Goal: Obtain resource: Download file/media

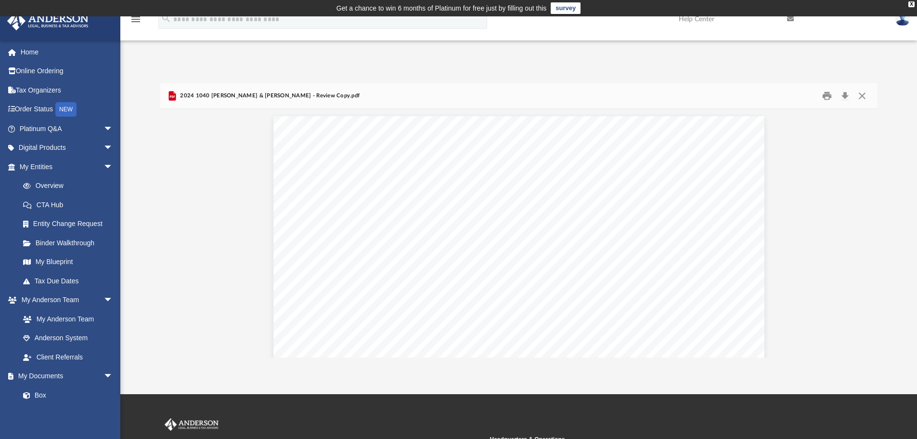
scroll to position [212, 710]
click at [860, 96] on button "Close" at bounding box center [861, 96] width 17 height 15
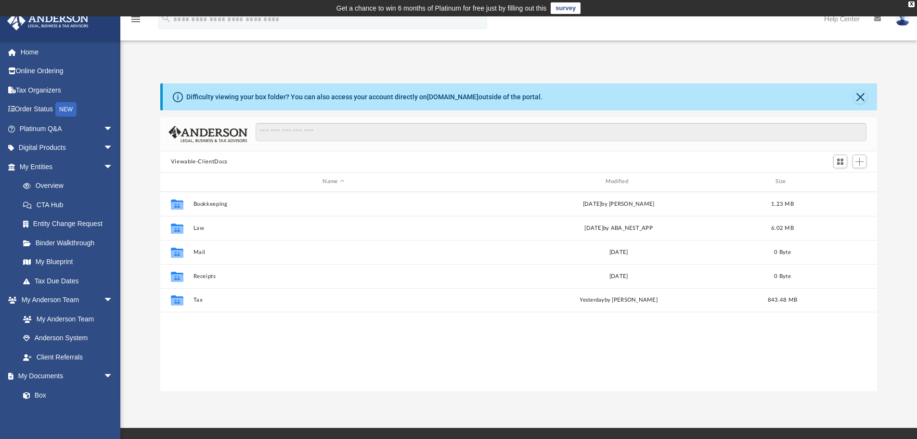
scroll to position [212, 710]
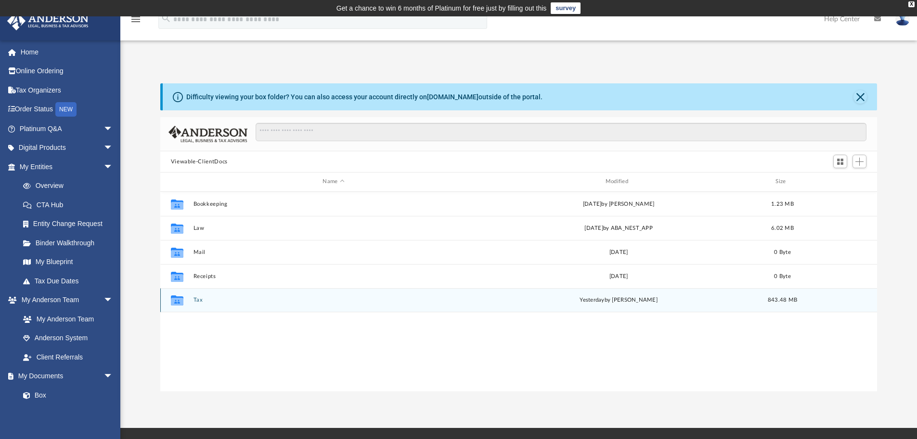
click at [193, 299] on div "Collaborated Folder Tax [DATE] by [PERSON_NAME] 843.48 MB" at bounding box center [518, 300] width 717 height 24
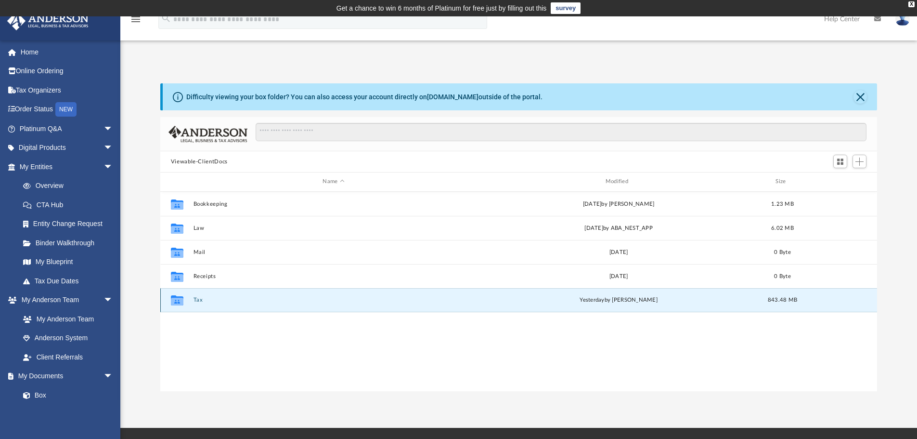
click at [282, 297] on button "Tax" at bounding box center [333, 300] width 281 height 6
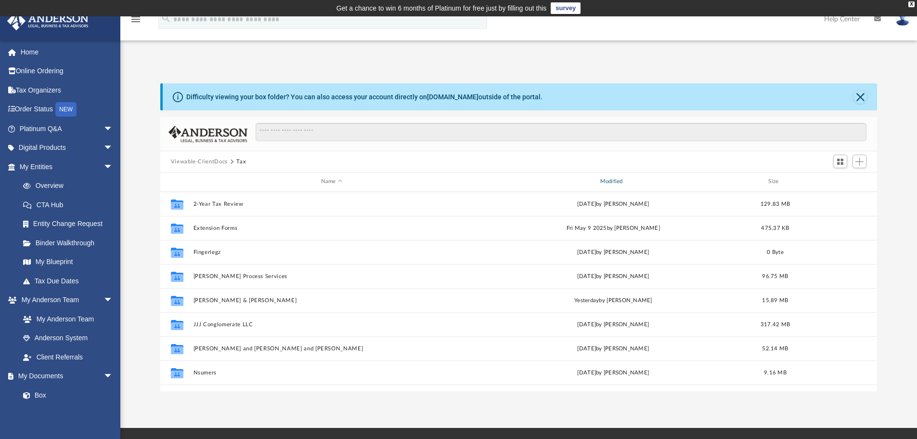
click at [604, 181] on div "Modified" at bounding box center [612, 181] width 277 height 9
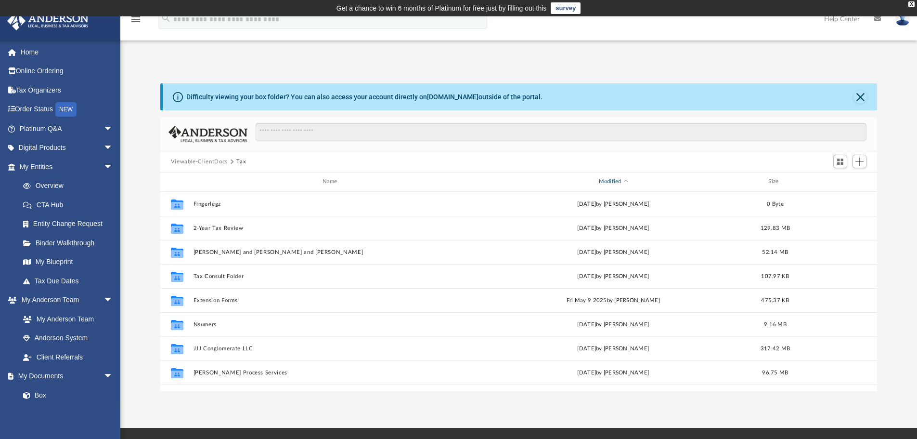
click at [613, 180] on div "Modified" at bounding box center [612, 181] width 277 height 9
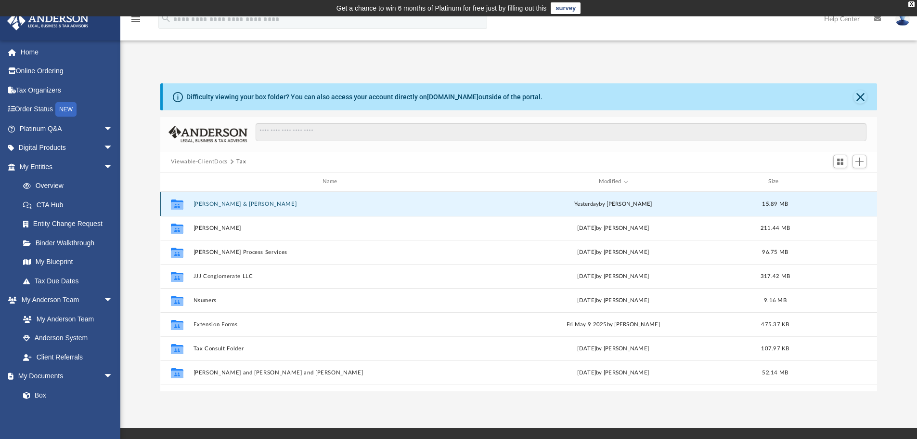
click at [234, 204] on button "[PERSON_NAME] & [PERSON_NAME]" at bounding box center [331, 204] width 277 height 6
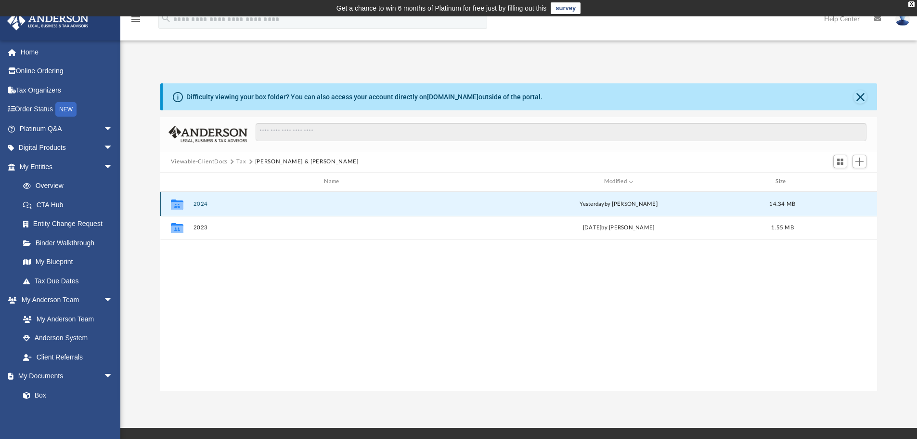
click at [234, 204] on button "2024" at bounding box center [333, 204] width 281 height 6
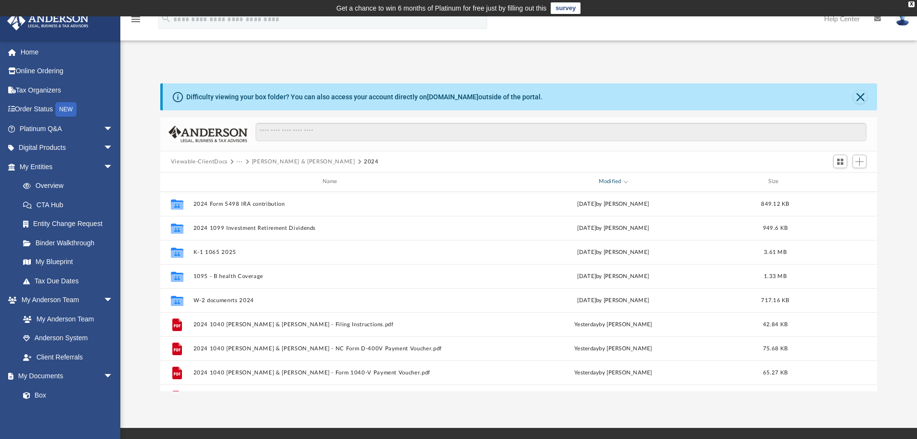
click at [625, 181] on span "Modified" at bounding box center [626, 181] width 4 height 4
click at [617, 179] on div "Modified" at bounding box center [612, 181] width 277 height 9
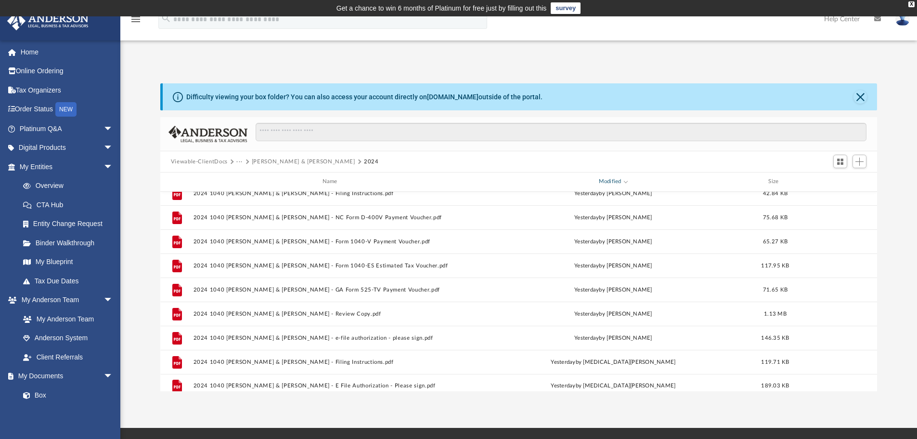
scroll to position [144, 0]
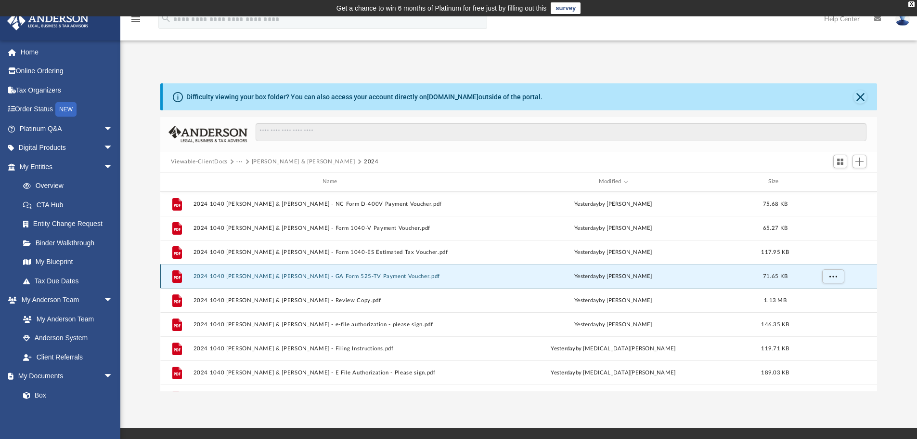
click at [366, 276] on button "2024 1040 [PERSON_NAME] & [PERSON_NAME] - GA Form 525-TV Payment Voucher.pdf" at bounding box center [331, 276] width 277 height 6
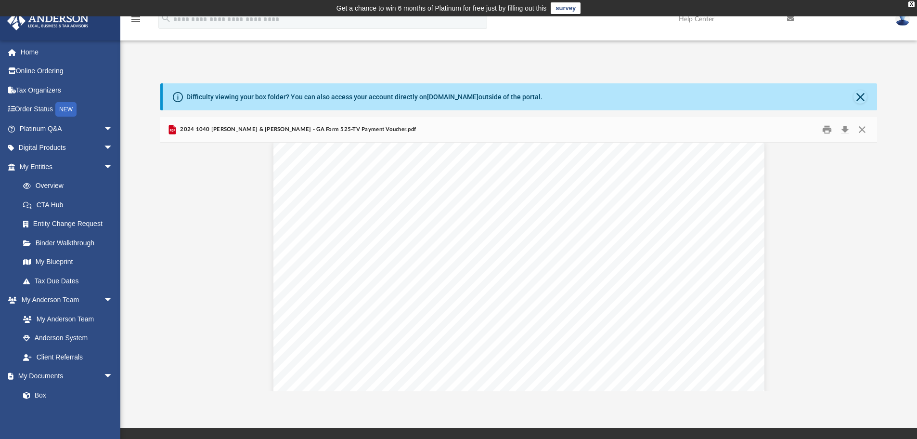
scroll to position [0, 0]
click at [171, 266] on button "Preview" at bounding box center [170, 266] width 21 height 27
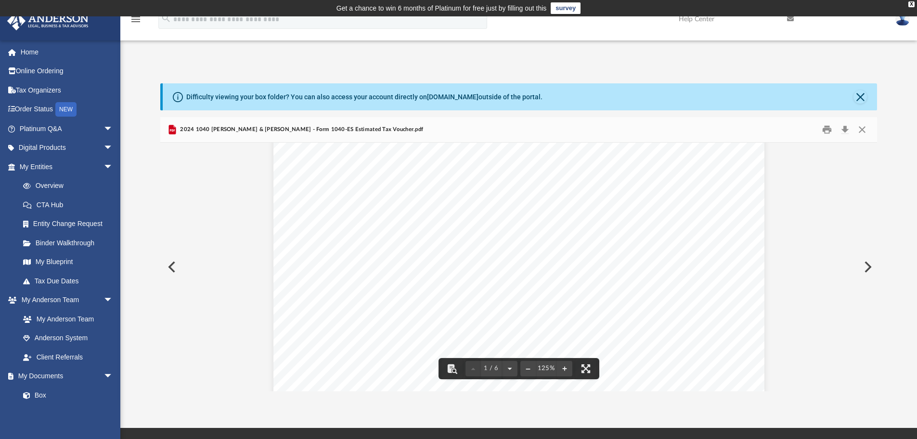
scroll to position [48, 0]
click at [862, 97] on button "Close" at bounding box center [859, 96] width 13 height 13
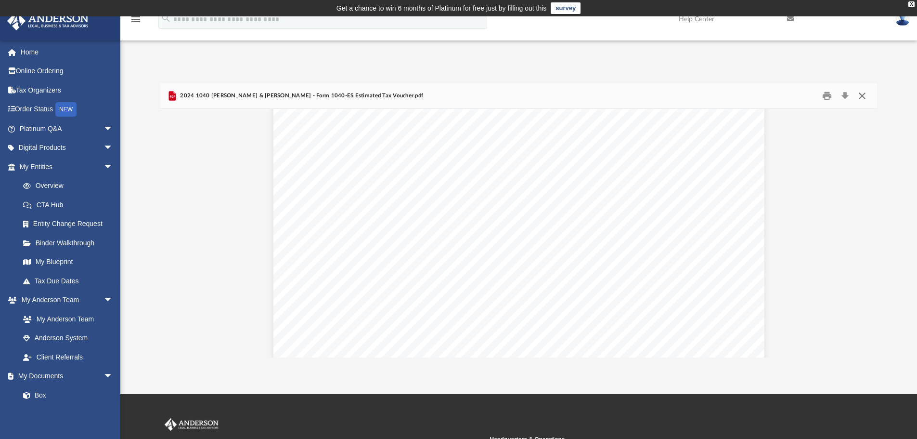
click at [861, 97] on button "Close" at bounding box center [861, 96] width 17 height 15
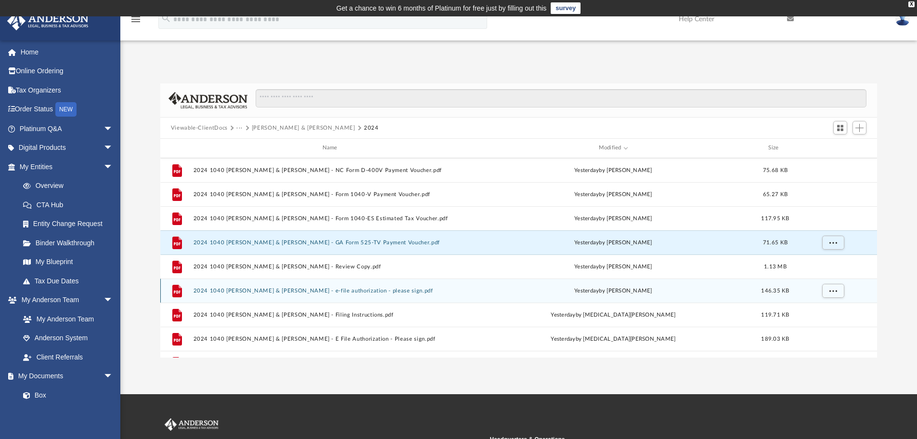
click at [312, 293] on button "2024 1040 [PERSON_NAME] & [PERSON_NAME] - e-file authorization - please sign.pdf" at bounding box center [331, 290] width 277 height 6
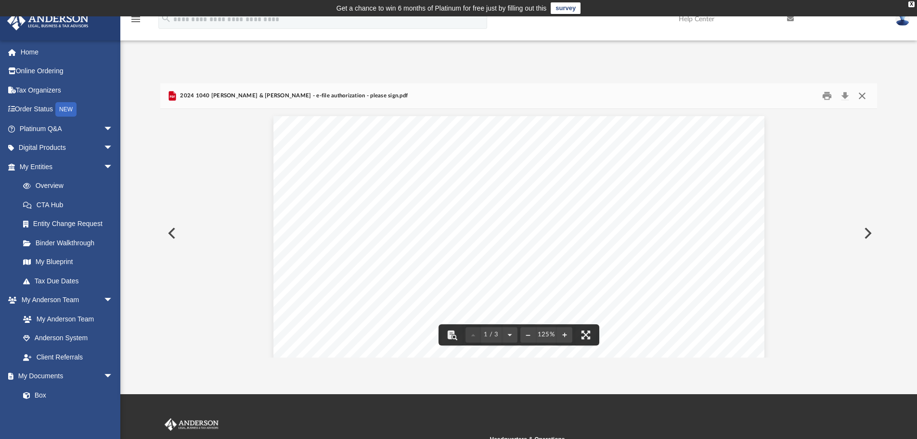
click at [863, 95] on button "Close" at bounding box center [861, 96] width 17 height 15
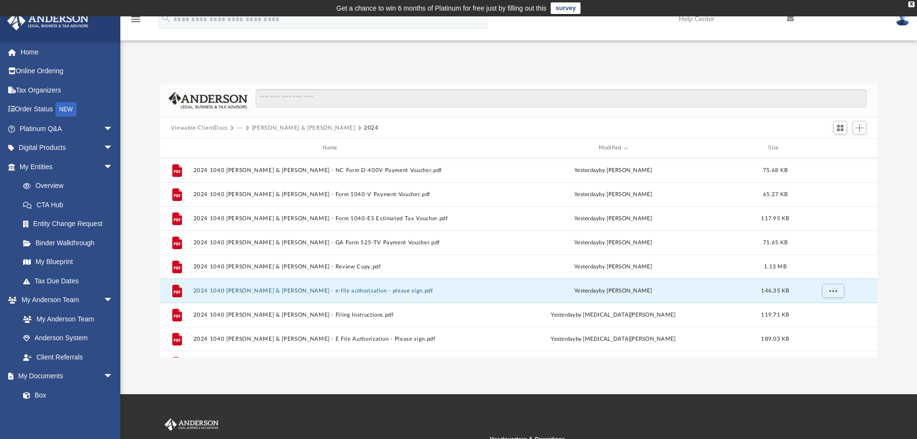
click at [286, 126] on button "[PERSON_NAME] & [PERSON_NAME]" at bounding box center [303, 128] width 103 height 9
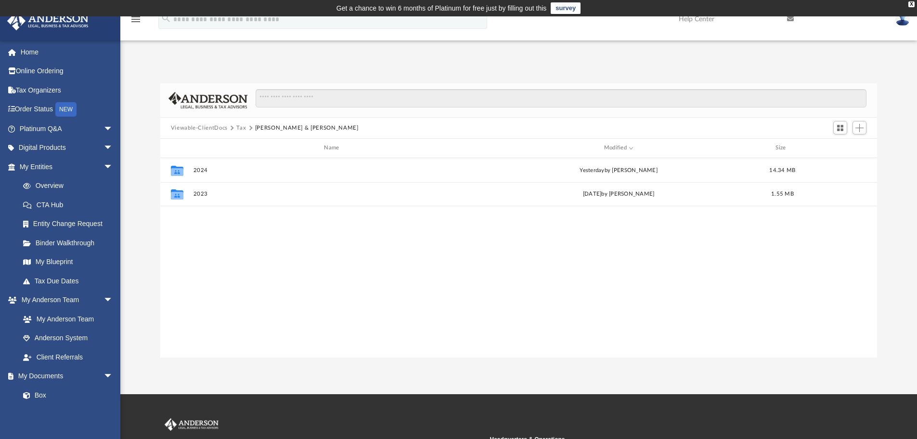
click at [241, 128] on button "Tax" at bounding box center [241, 128] width 10 height 9
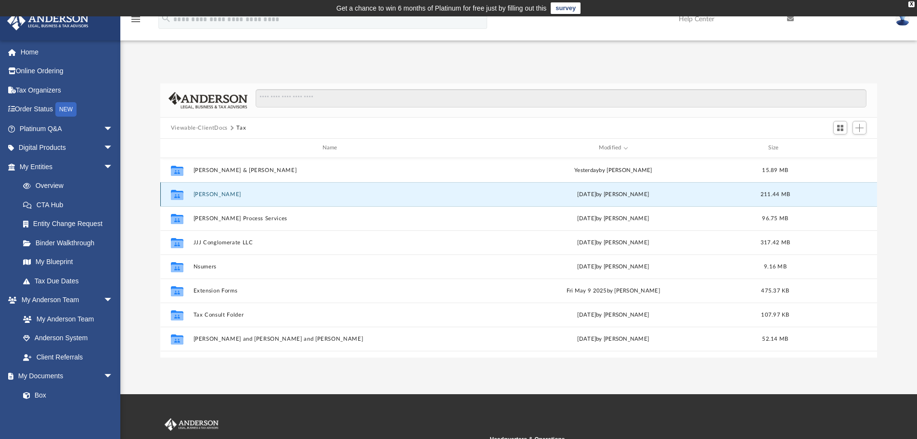
click at [239, 191] on button "[PERSON_NAME]" at bounding box center [331, 194] width 277 height 6
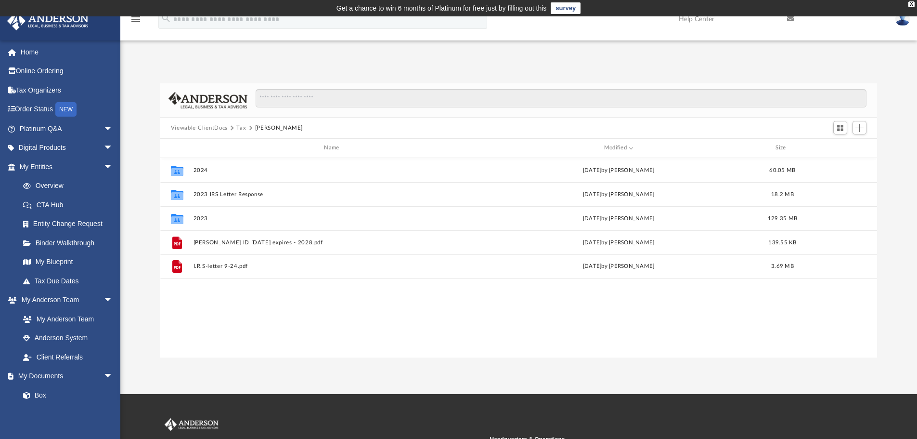
click at [240, 128] on button "Tax" at bounding box center [241, 128] width 10 height 9
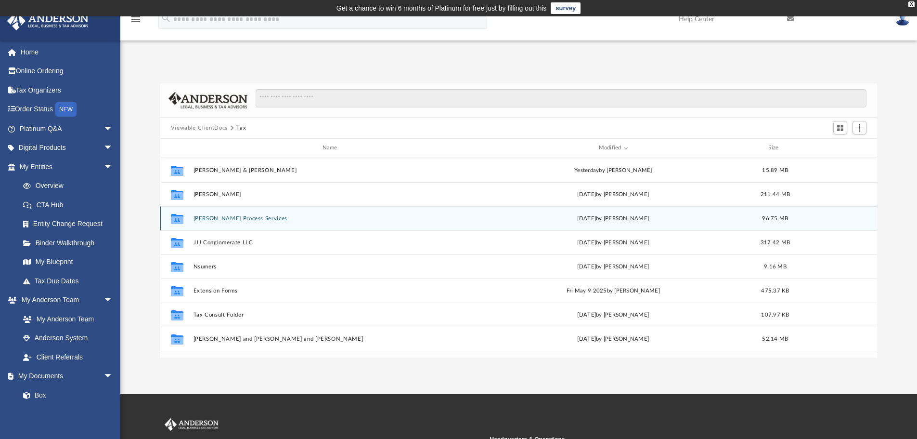
click at [220, 217] on button "[PERSON_NAME] Process Services" at bounding box center [331, 218] width 277 height 6
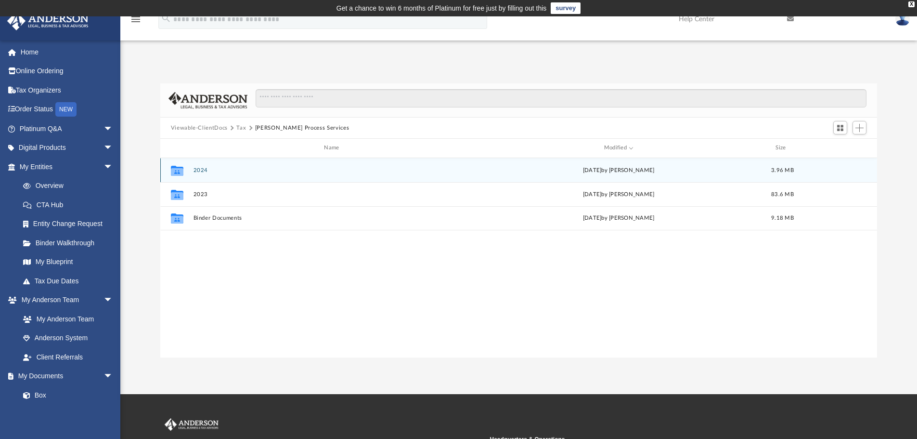
click at [227, 170] on button "2024" at bounding box center [333, 170] width 281 height 6
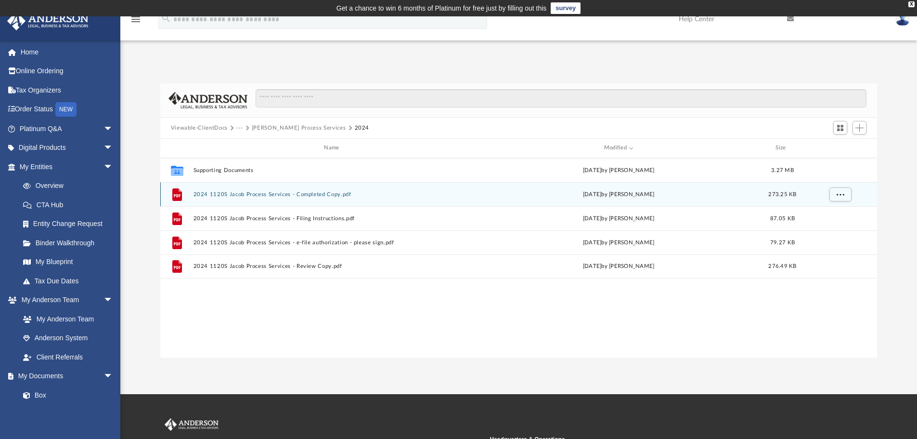
click at [295, 198] on div "File 2024 1120S Jacob Process Services - Completed Copy.pdf [DATE] by [PERSON_N…" at bounding box center [518, 194] width 717 height 24
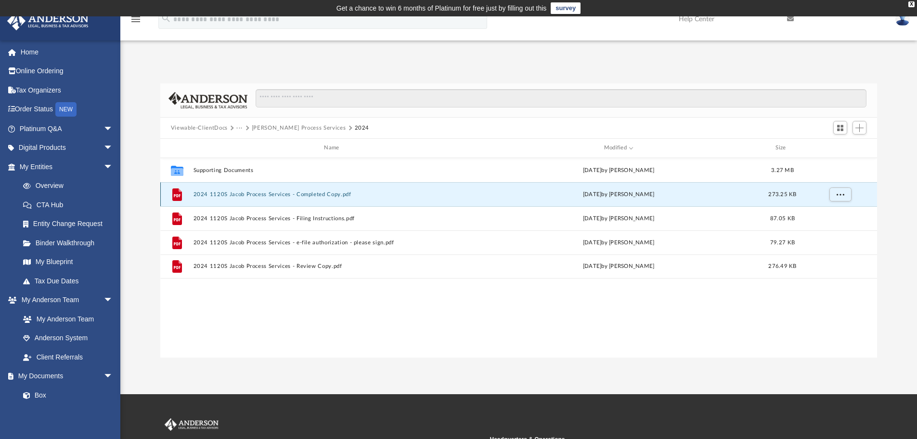
click at [295, 198] on div "File 2024 1120S Jacob Process Services - Completed Copy.pdf [DATE] by [PERSON_N…" at bounding box center [518, 194] width 717 height 24
click at [409, 197] on button "2024 1120S Jacob Process Services - Completed Copy.pdf" at bounding box center [333, 194] width 281 height 6
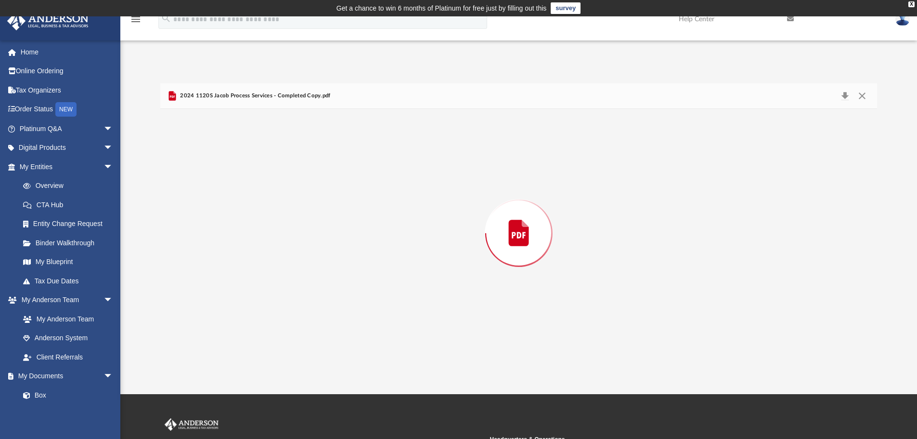
click at [409, 197] on div "Preview" at bounding box center [518, 233] width 717 height 248
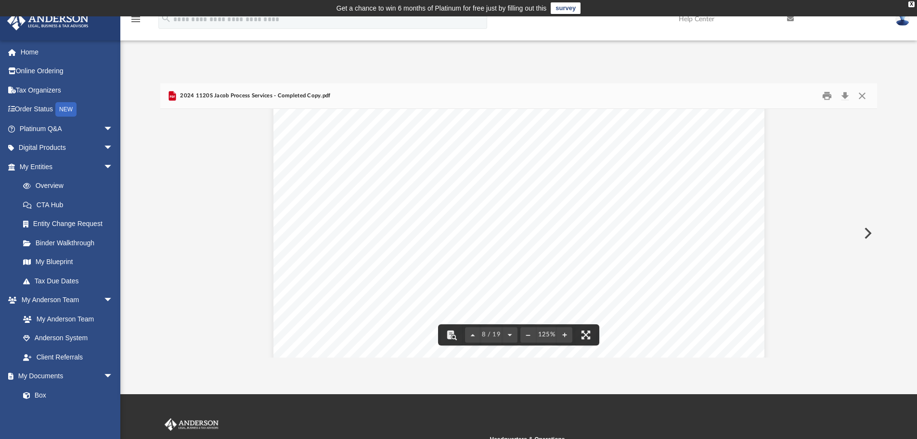
scroll to position [4693, 0]
click at [864, 96] on button "Close" at bounding box center [861, 96] width 17 height 15
